Goal: Transaction & Acquisition: Purchase product/service

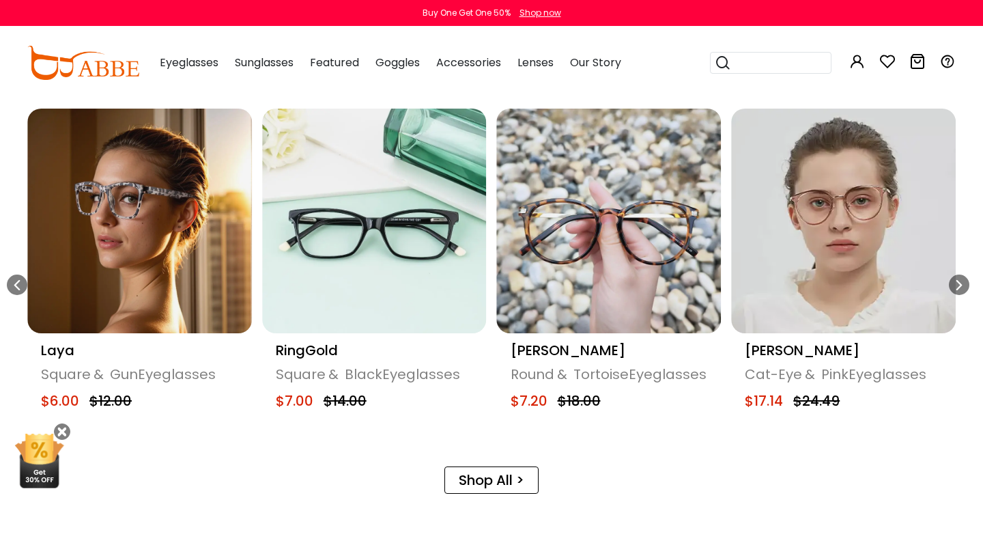
scroll to position [649, 0]
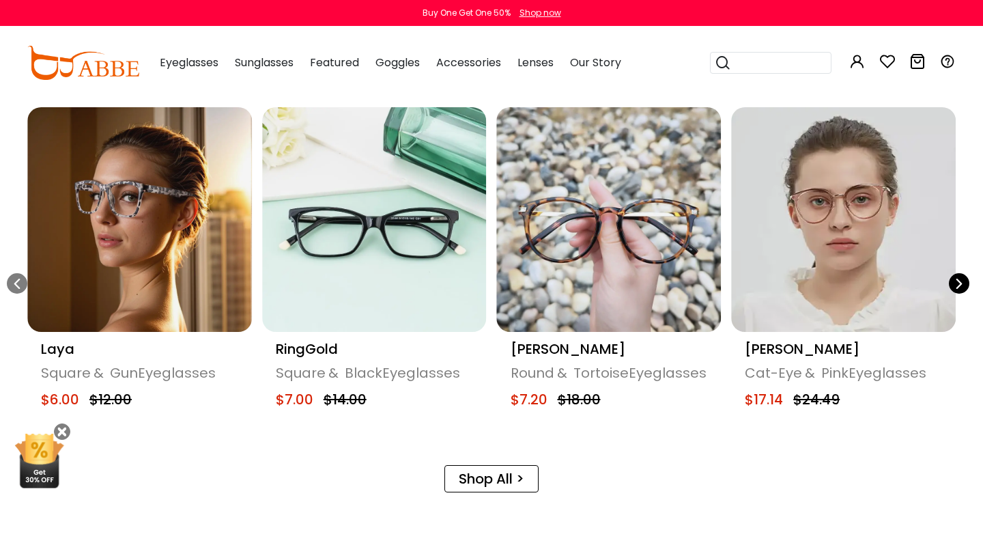
click at [965, 278] on div "Next slide" at bounding box center [959, 283] width 20 height 20
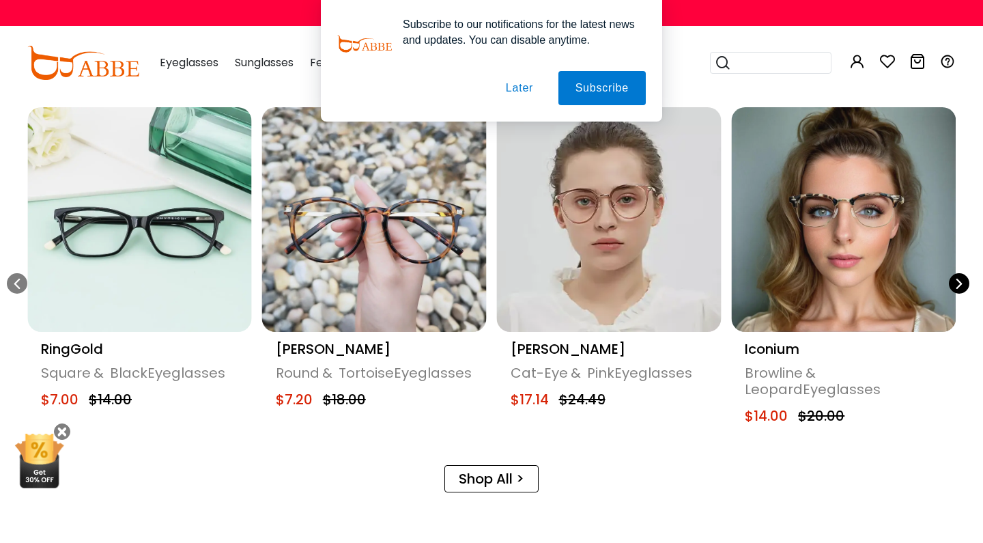
click at [965, 278] on div "Next slide" at bounding box center [959, 283] width 20 height 20
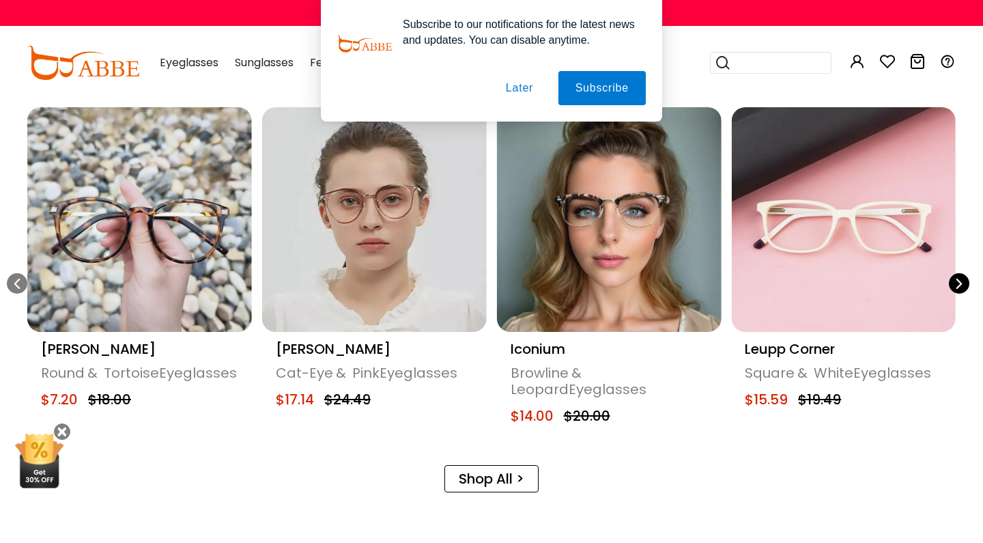
click at [965, 278] on div "Next slide" at bounding box center [959, 283] width 20 height 20
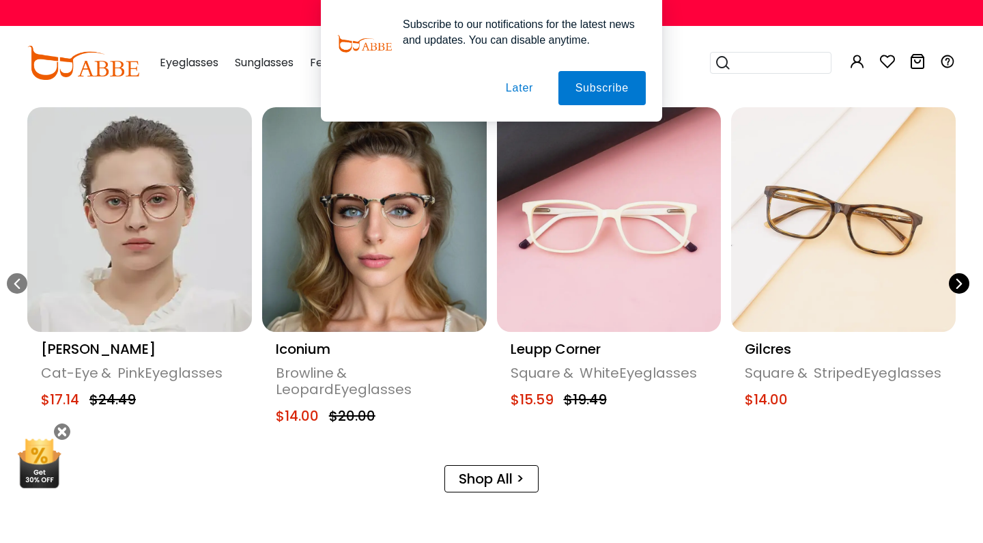
click at [965, 278] on div "Next slide" at bounding box center [959, 283] width 20 height 20
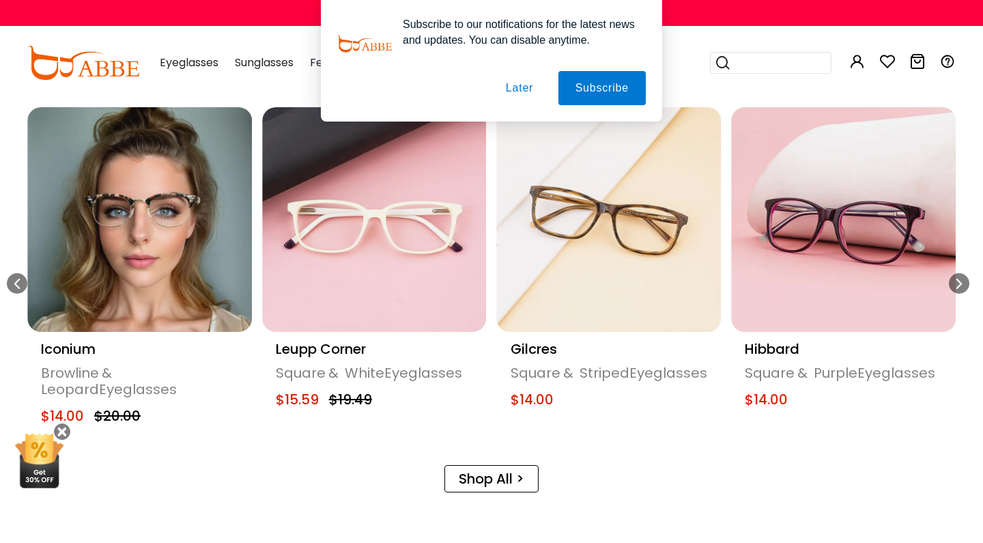
click at [516, 85] on button "Later" at bounding box center [519, 88] width 61 height 34
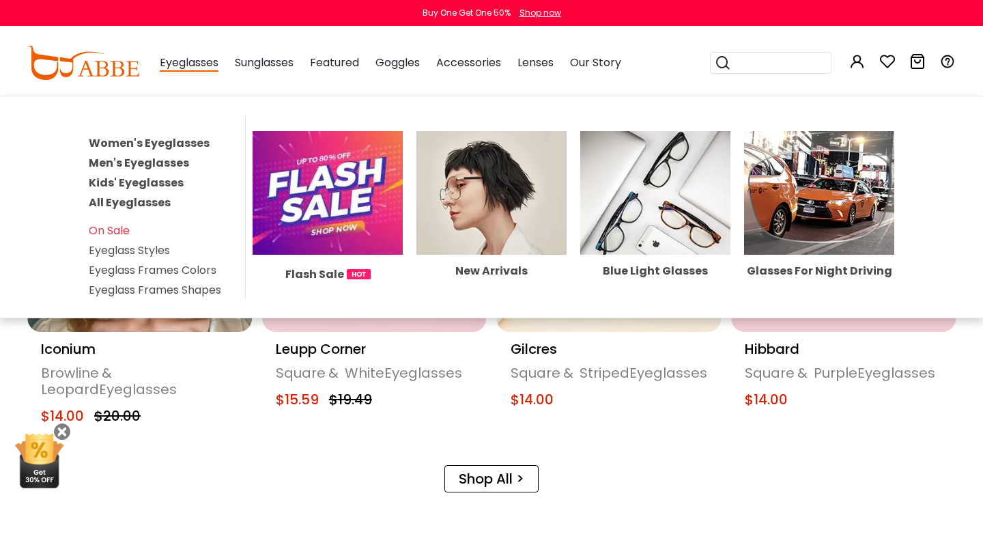
click at [165, 143] on link "Women's Eyeglasses" at bounding box center [149, 143] width 121 height 16
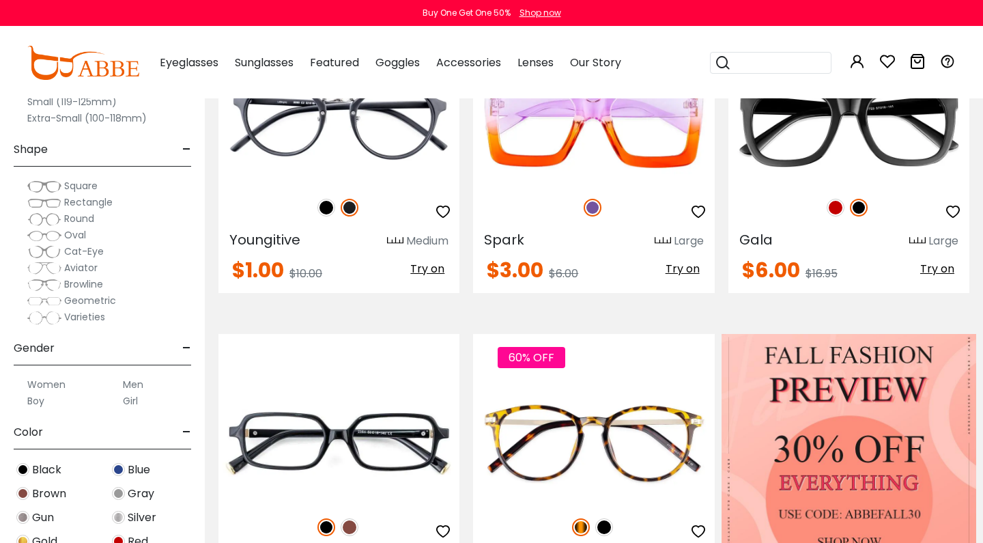
click at [66, 238] on span "Oval" at bounding box center [75, 235] width 22 height 14
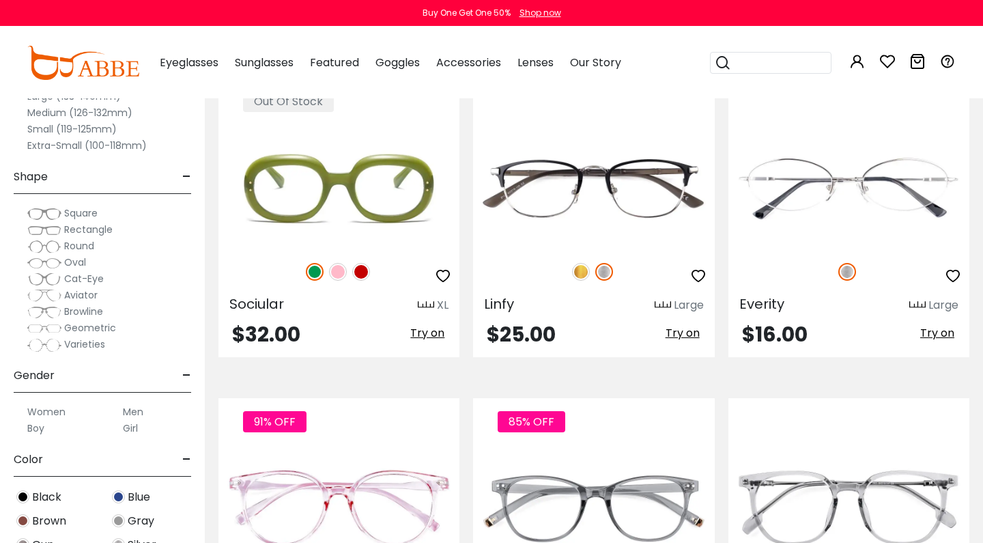
scroll to position [1992, 0]
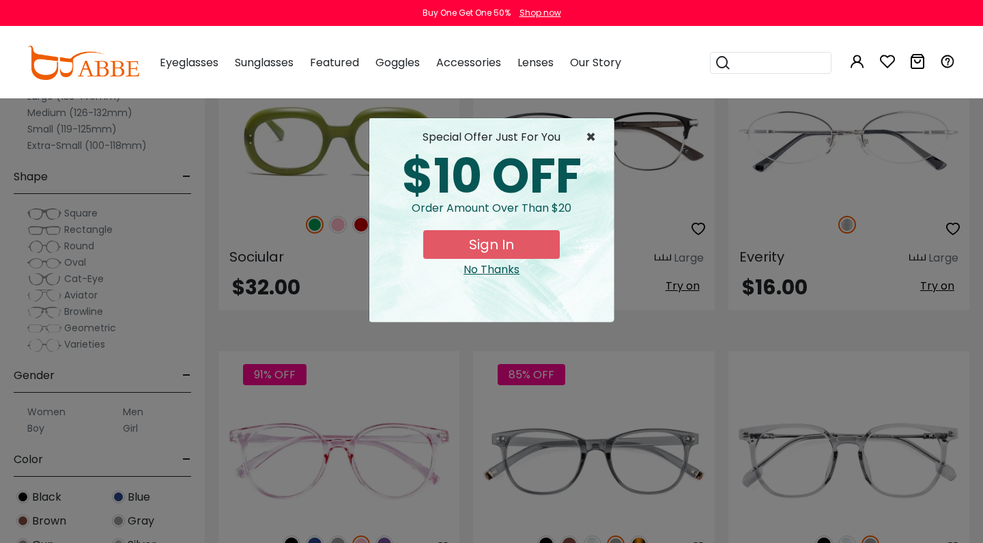
click at [593, 137] on span "×" at bounding box center [594, 137] width 17 height 16
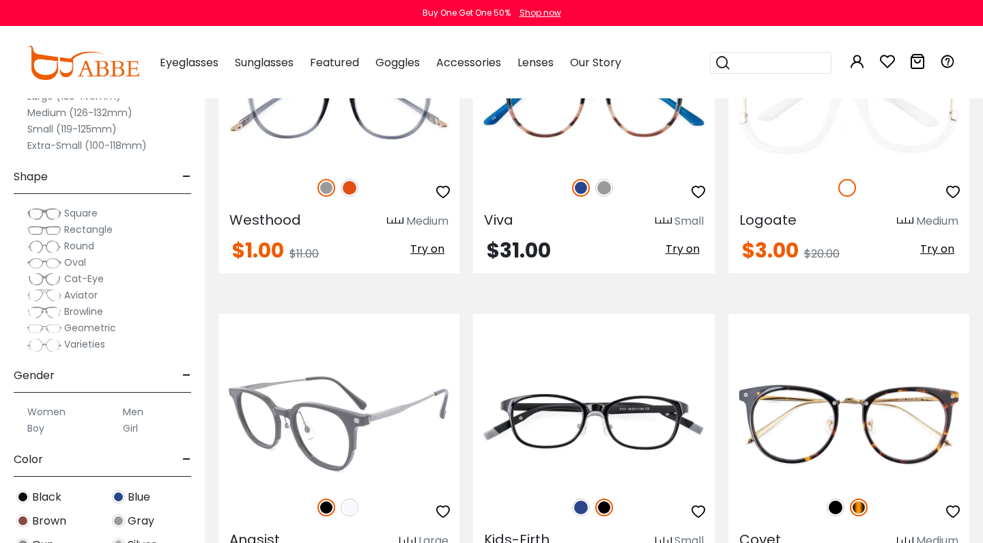
scroll to position [3033, 0]
